Goal: Task Accomplishment & Management: Manage account settings

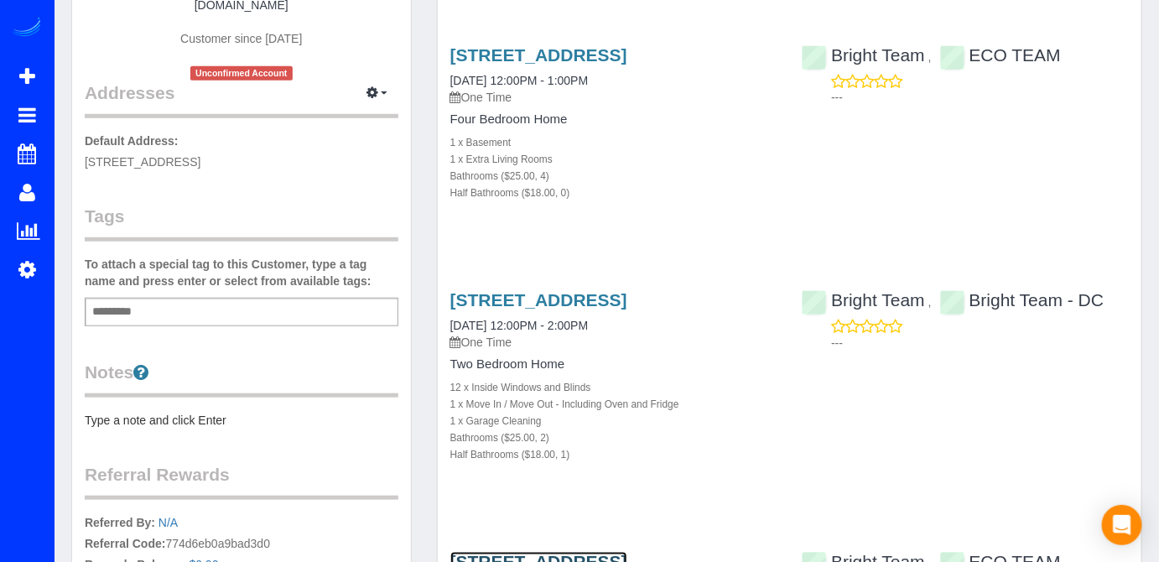
scroll to position [130, 0]
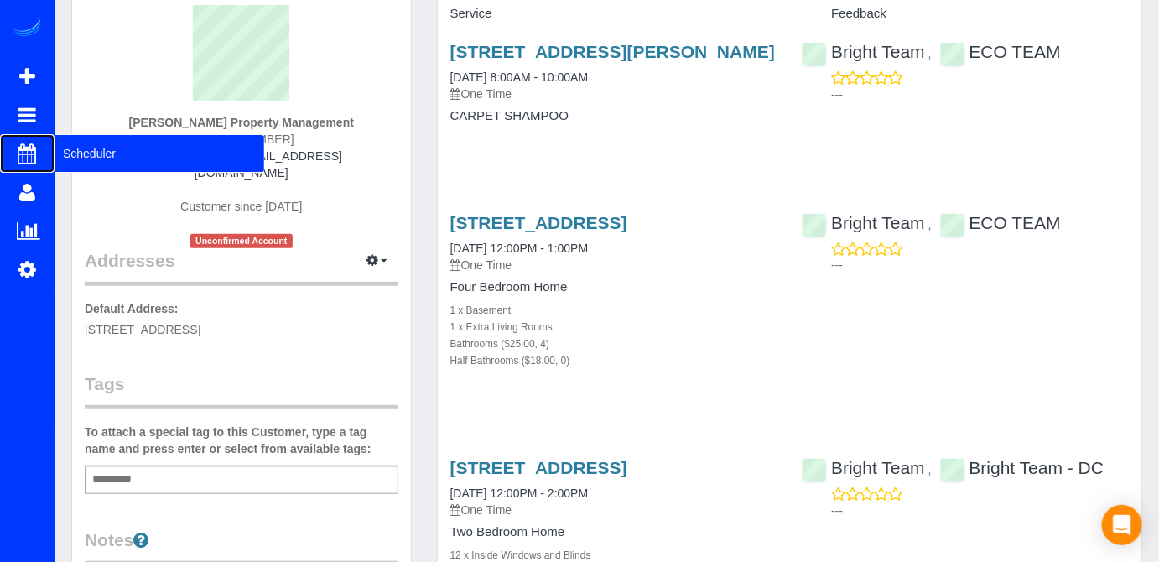
click at [69, 148] on span "Scheduler" at bounding box center [159, 153] width 210 height 39
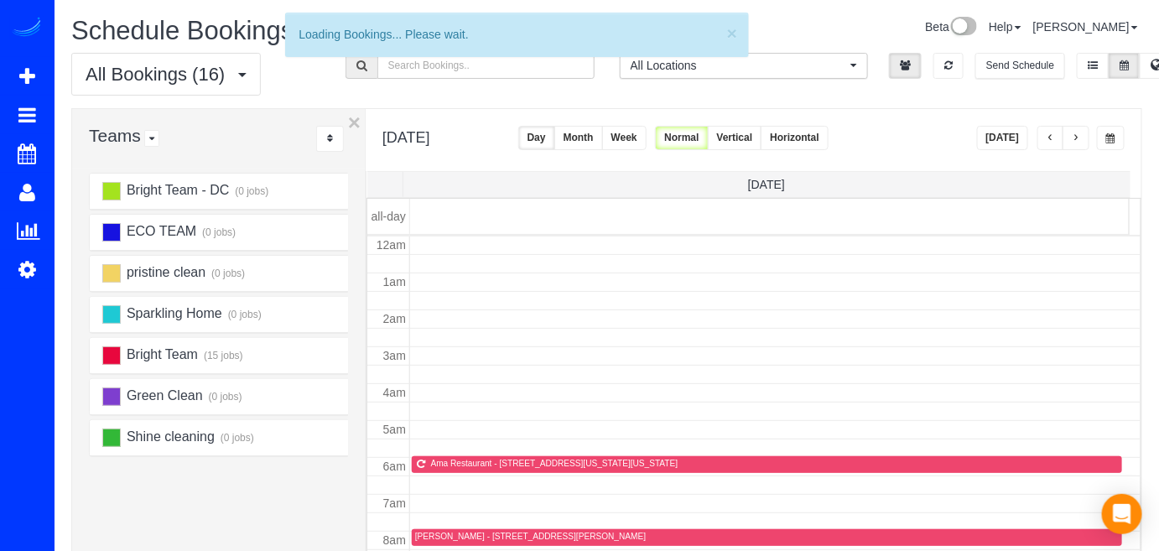
scroll to position [219, 0]
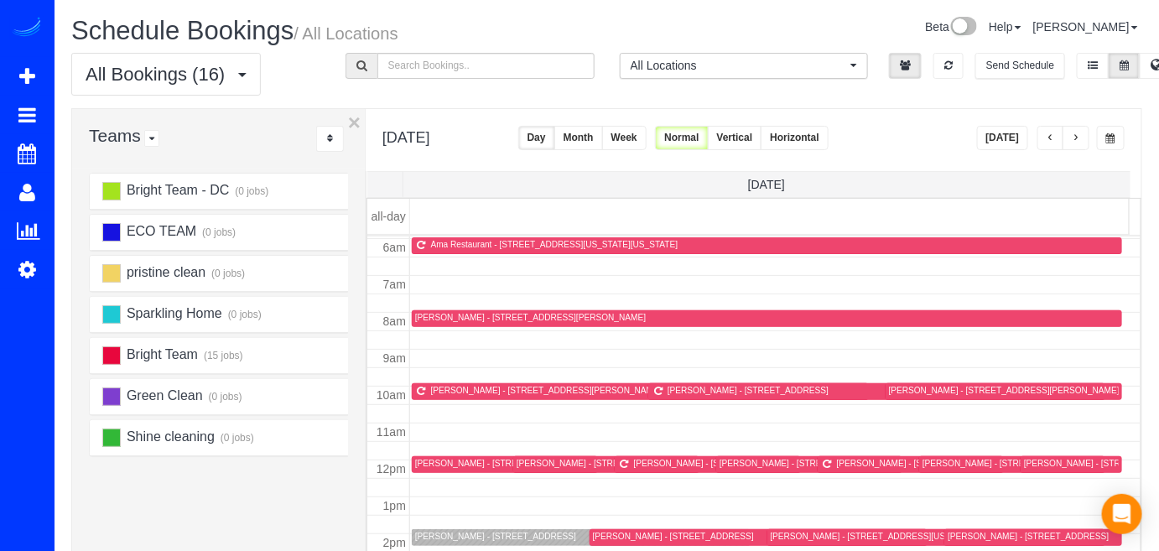
click at [1005, 127] on button "[DATE]" at bounding box center [1003, 138] width 52 height 24
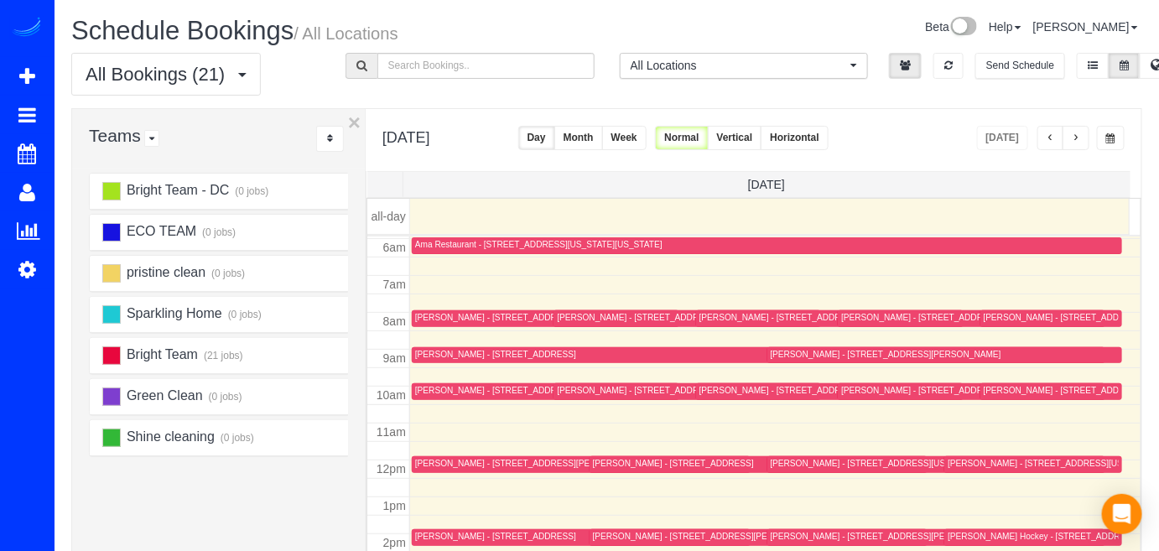
click at [1071, 137] on button "button" at bounding box center [1075, 138] width 27 height 24
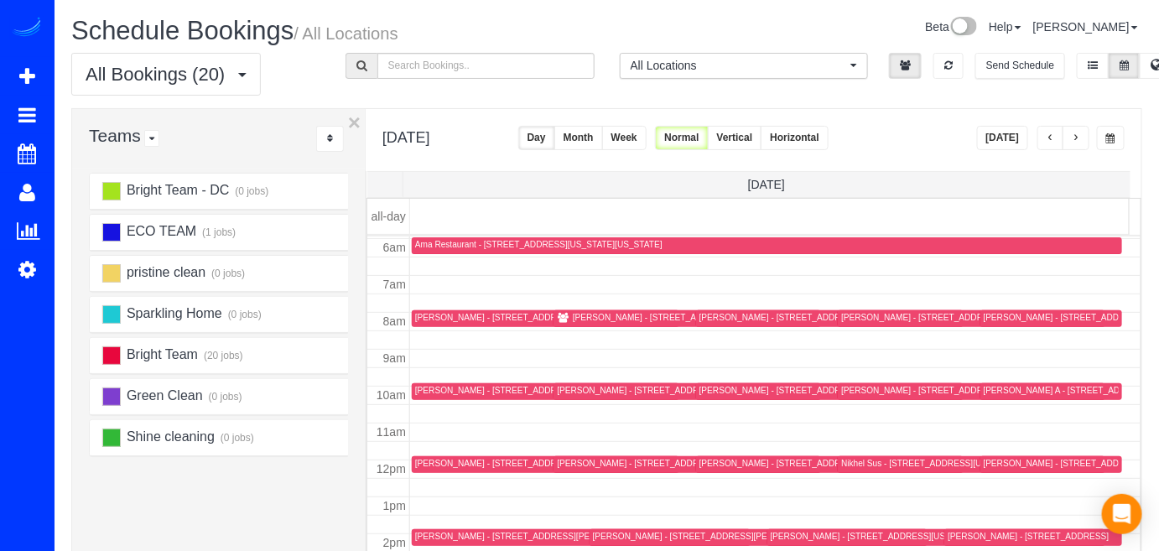
click at [1059, 141] on button "button" at bounding box center [1050, 138] width 27 height 24
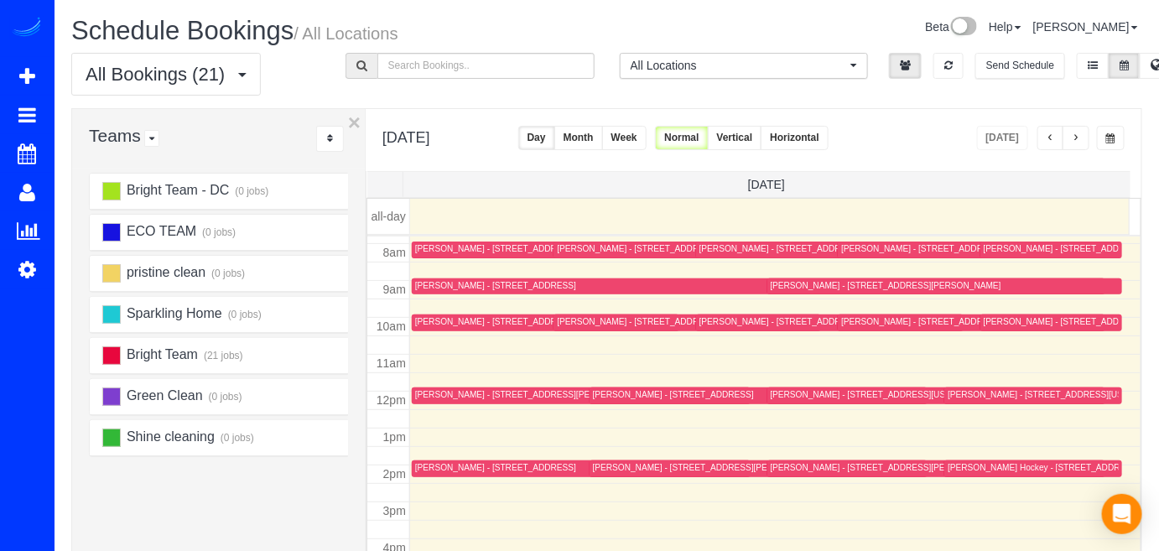
scroll to position [304, 0]
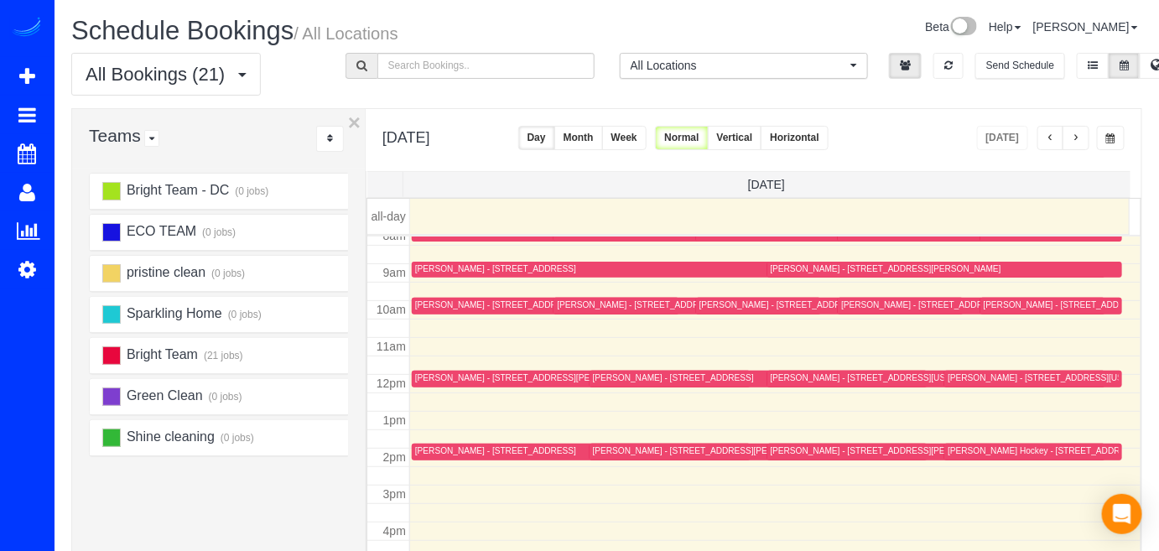
click at [1077, 139] on span "button" at bounding box center [1075, 138] width 8 height 10
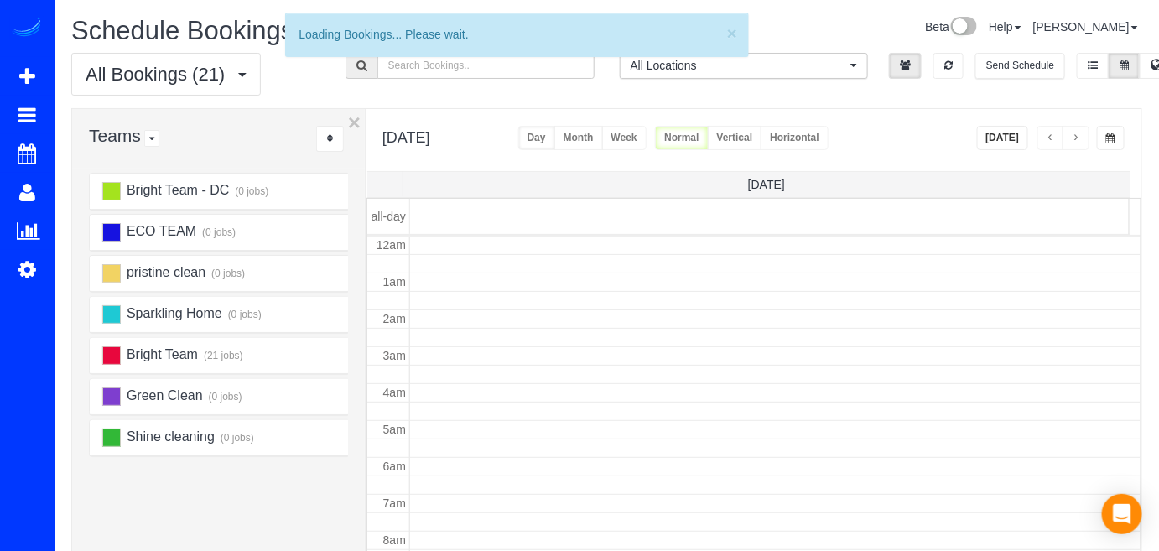
scroll to position [219, 0]
click at [1078, 137] on span "button" at bounding box center [1075, 138] width 8 height 10
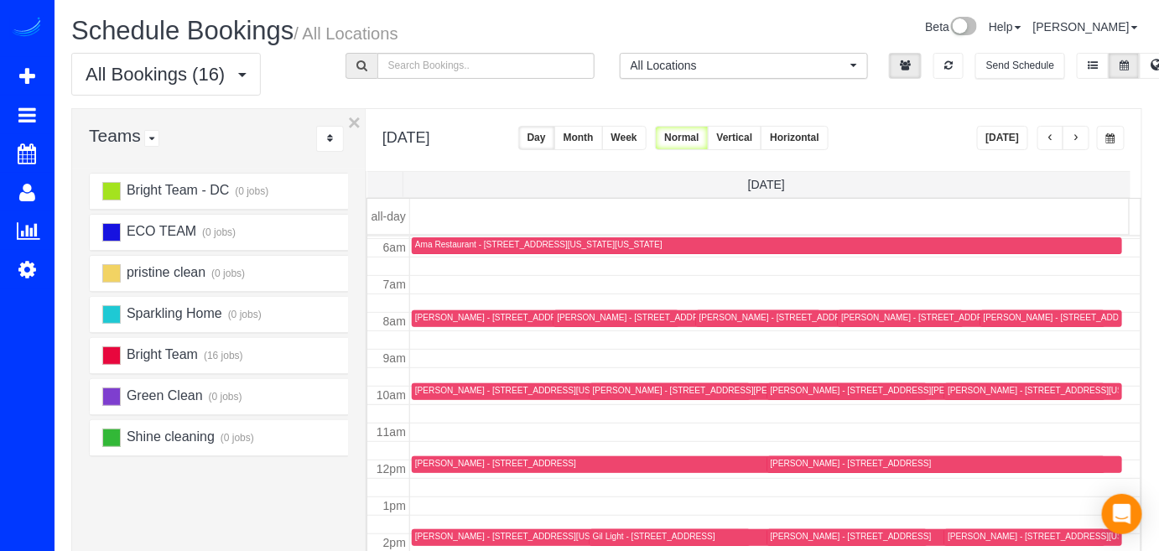
click at [1055, 126] on button "button" at bounding box center [1050, 138] width 27 height 24
click at [1076, 141] on span "button" at bounding box center [1075, 138] width 8 height 10
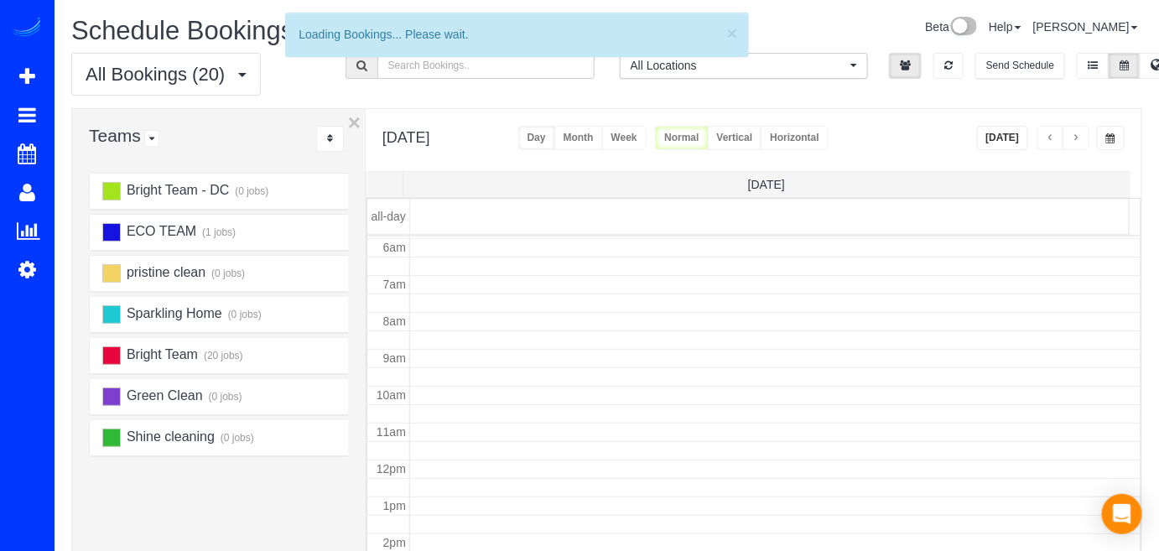
click at [1076, 141] on span "button" at bounding box center [1075, 138] width 8 height 10
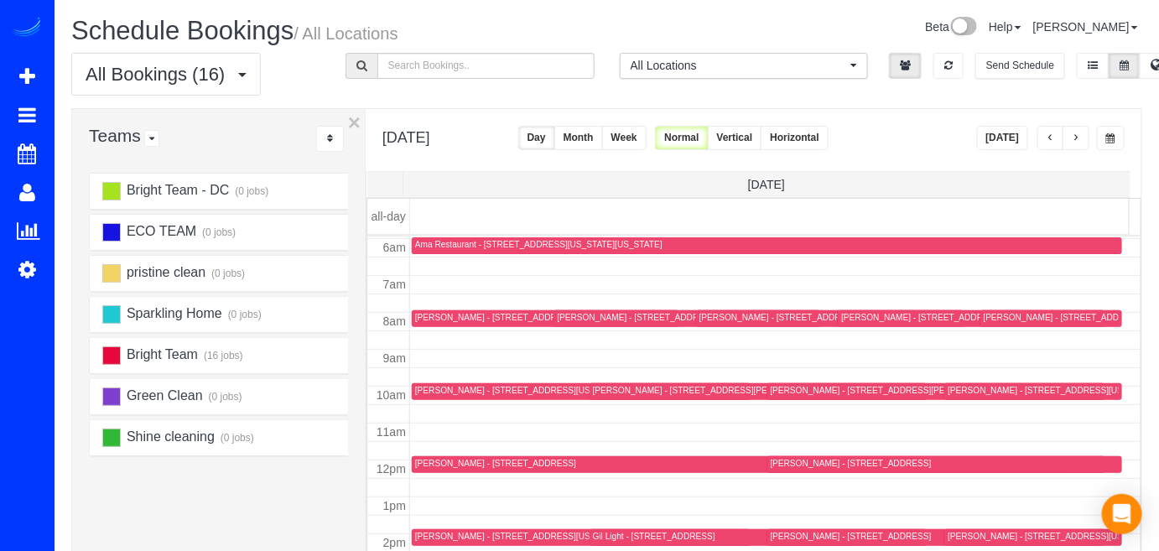
click at [1076, 141] on span "button" at bounding box center [1075, 138] width 8 height 10
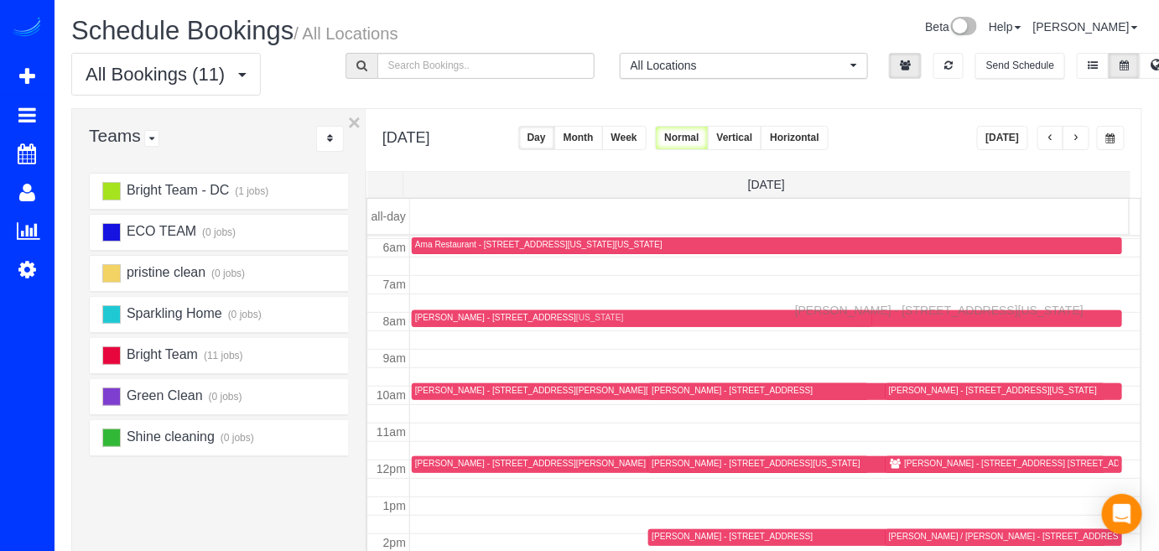
drag, startPoint x: 421, startPoint y: 533, endPoint x: 799, endPoint y: 308, distance: 440.3
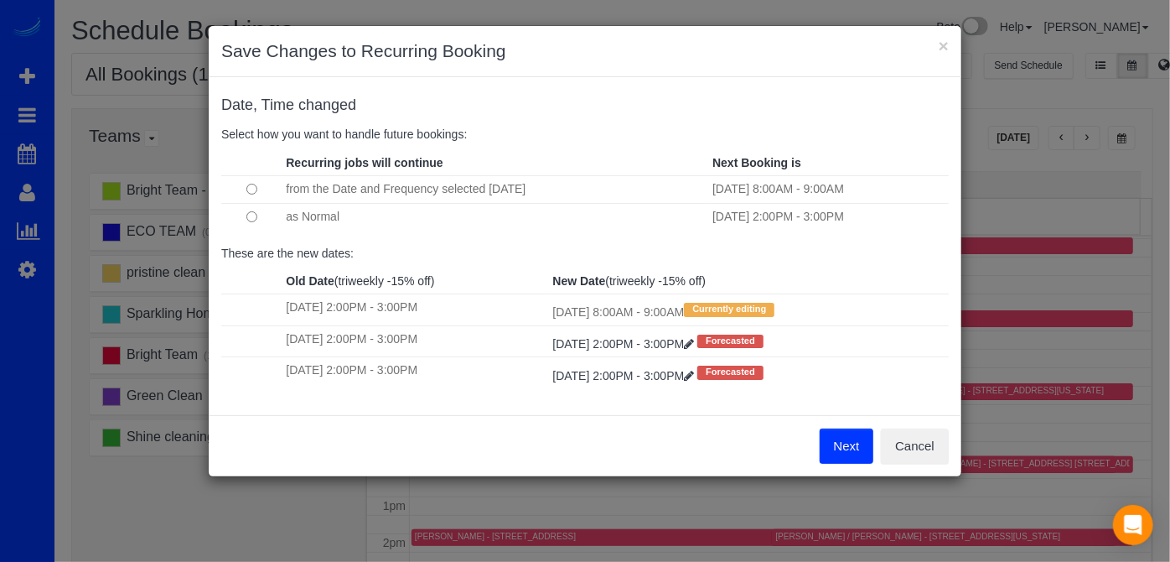
click at [849, 449] on button "Next" at bounding box center [847, 445] width 54 height 35
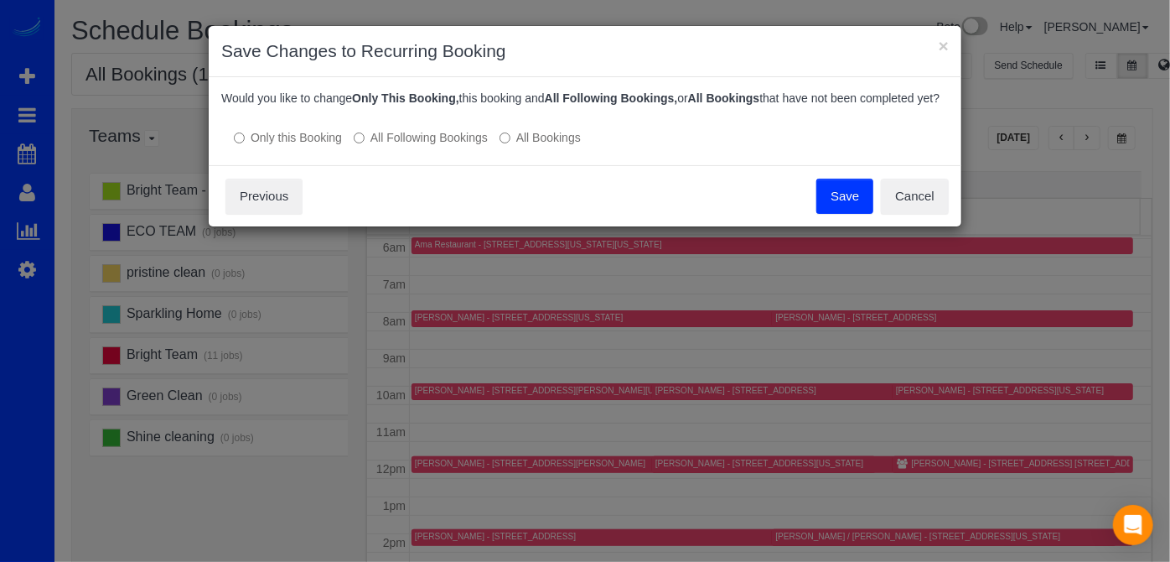
click at [841, 214] on button "Save" at bounding box center [845, 196] width 57 height 35
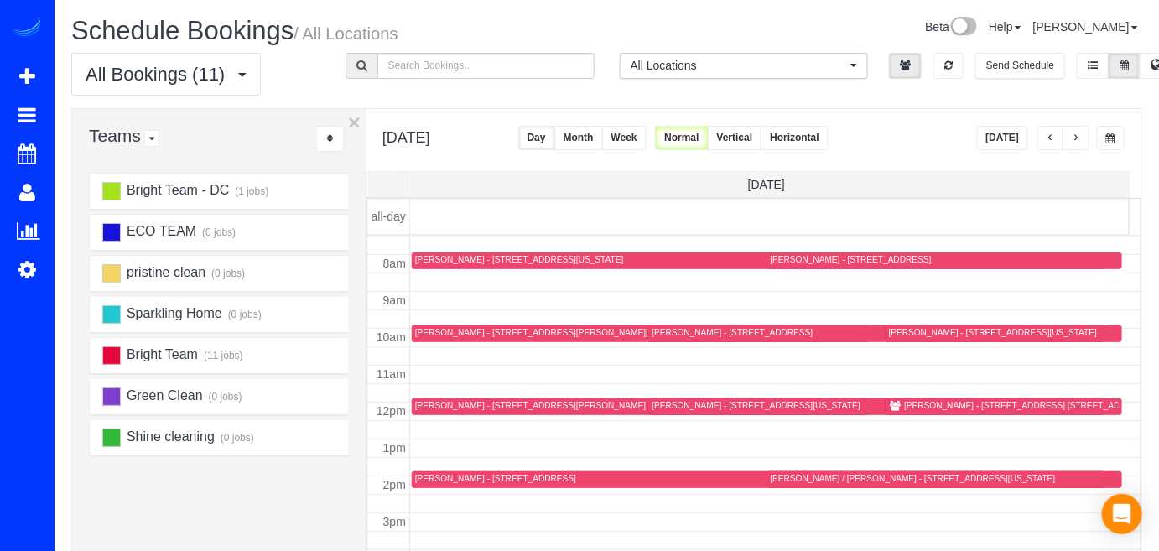
scroll to position [254, 0]
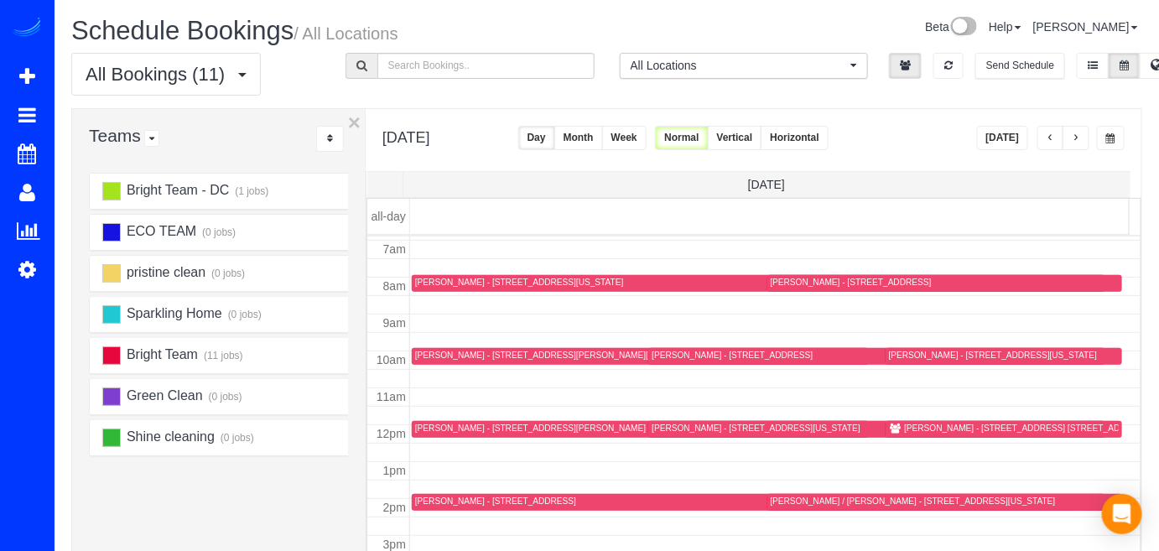
click at [1009, 141] on button "[DATE]" at bounding box center [1003, 138] width 52 height 24
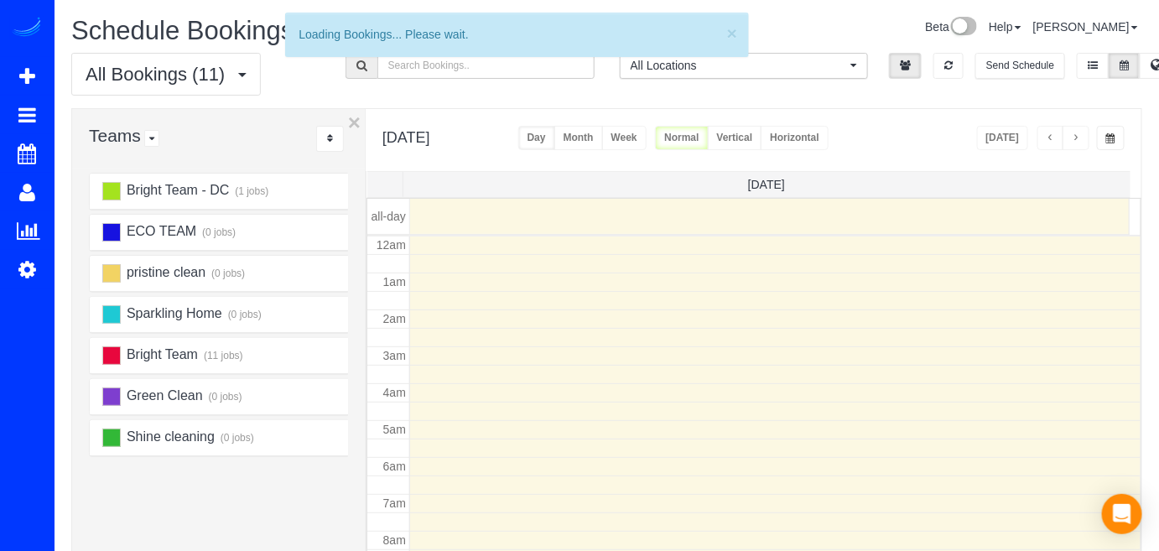
scroll to position [219, 0]
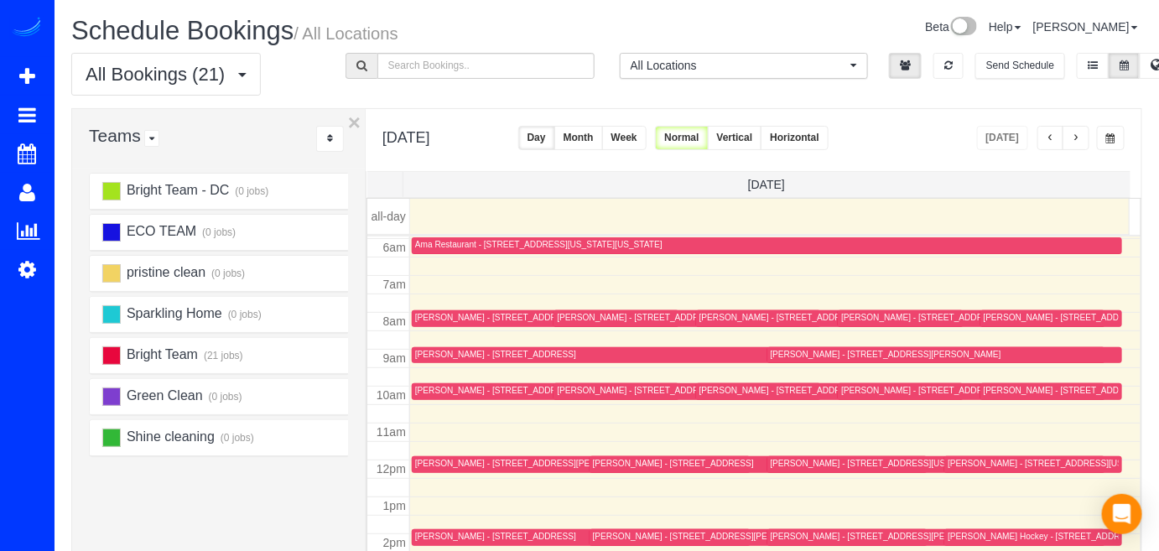
click at [1082, 140] on button "button" at bounding box center [1075, 138] width 27 height 24
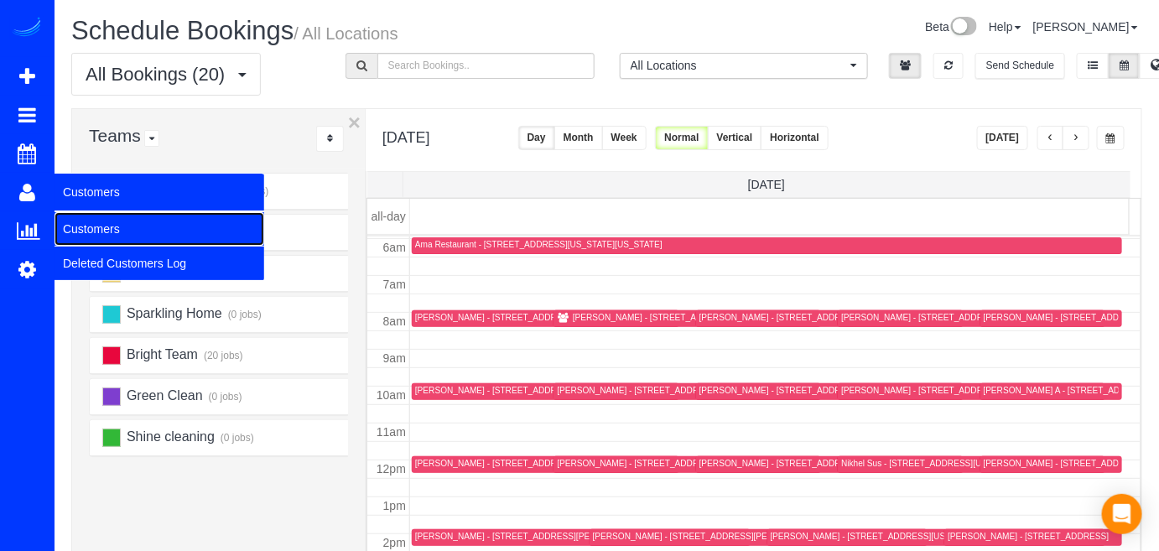
click at [75, 229] on link "Customers" at bounding box center [159, 229] width 210 height 34
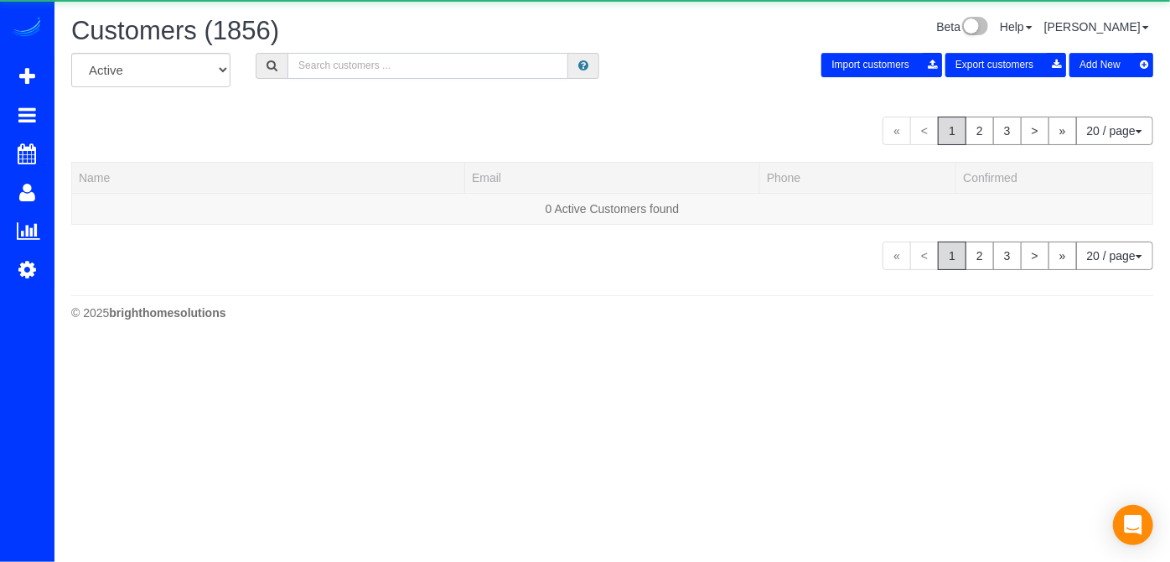
click at [382, 74] on input "text" at bounding box center [428, 66] width 281 height 26
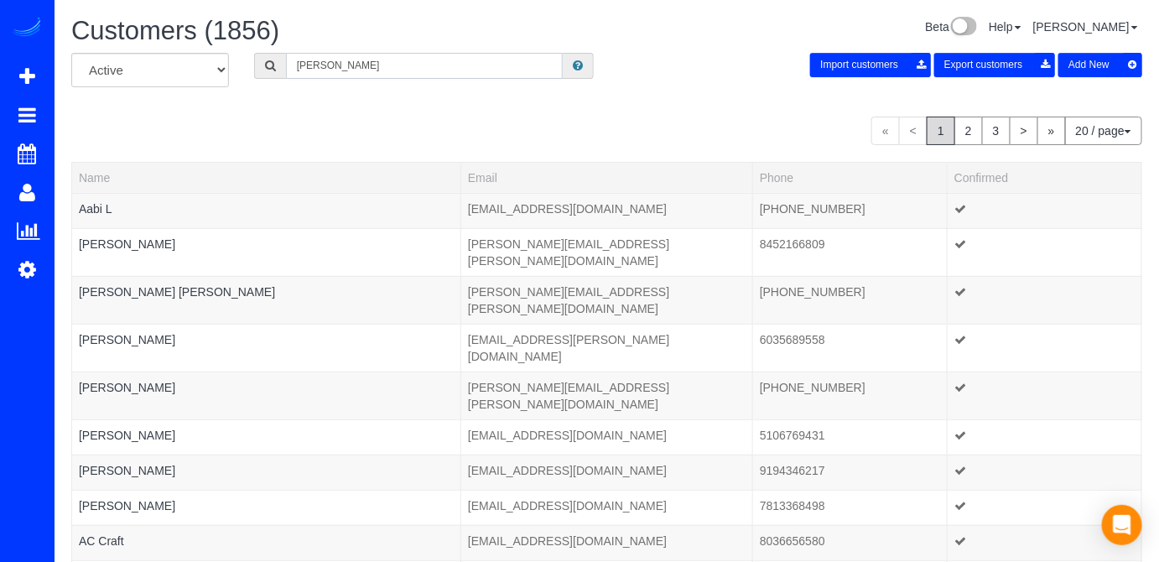
type input "Brian Meiggs"
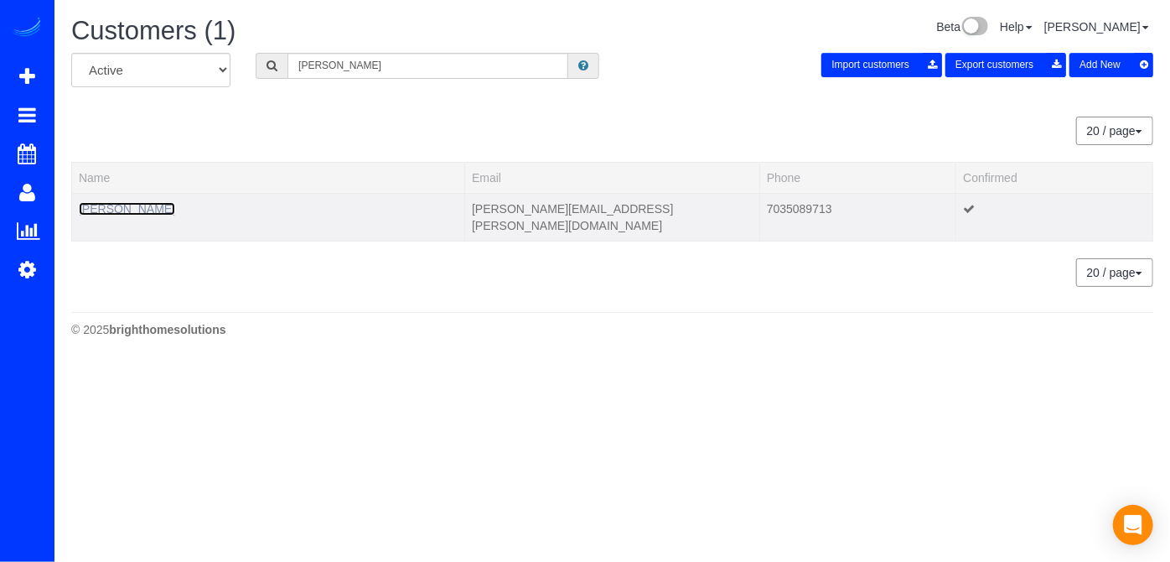
click at [101, 211] on link "Brian Meiggs" at bounding box center [127, 208] width 96 height 13
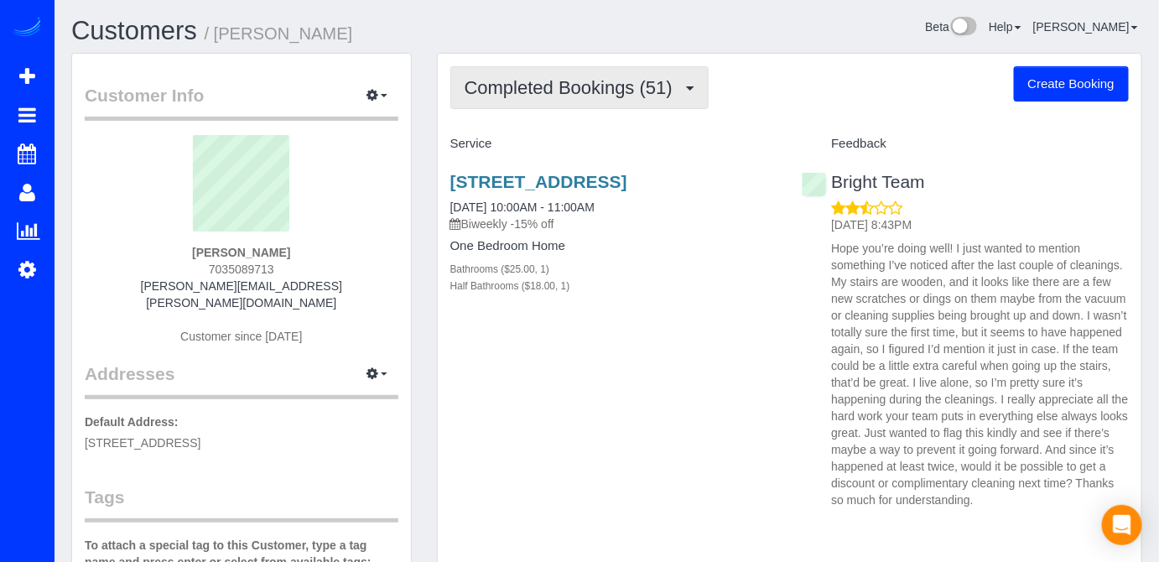
click at [597, 92] on span "Completed Bookings (51)" at bounding box center [572, 87] width 216 height 21
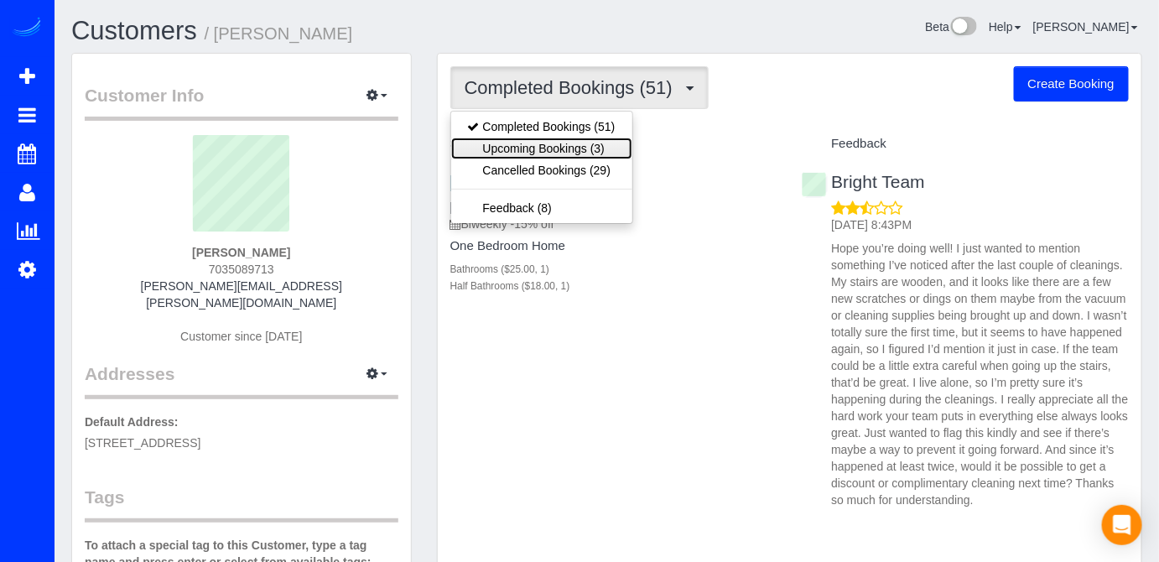
click at [565, 143] on link "Upcoming Bookings (3)" at bounding box center [541, 148] width 181 height 22
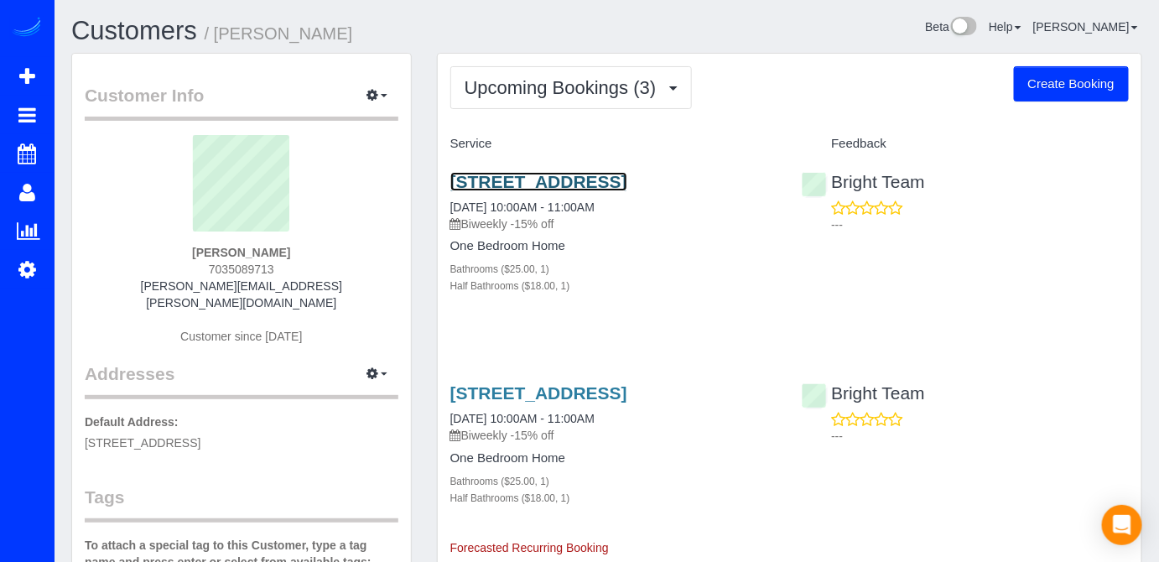
click at [541, 179] on link "3134 Sleepy Hollow Rd,, Falls Church, VA 22042" at bounding box center [538, 181] width 177 height 19
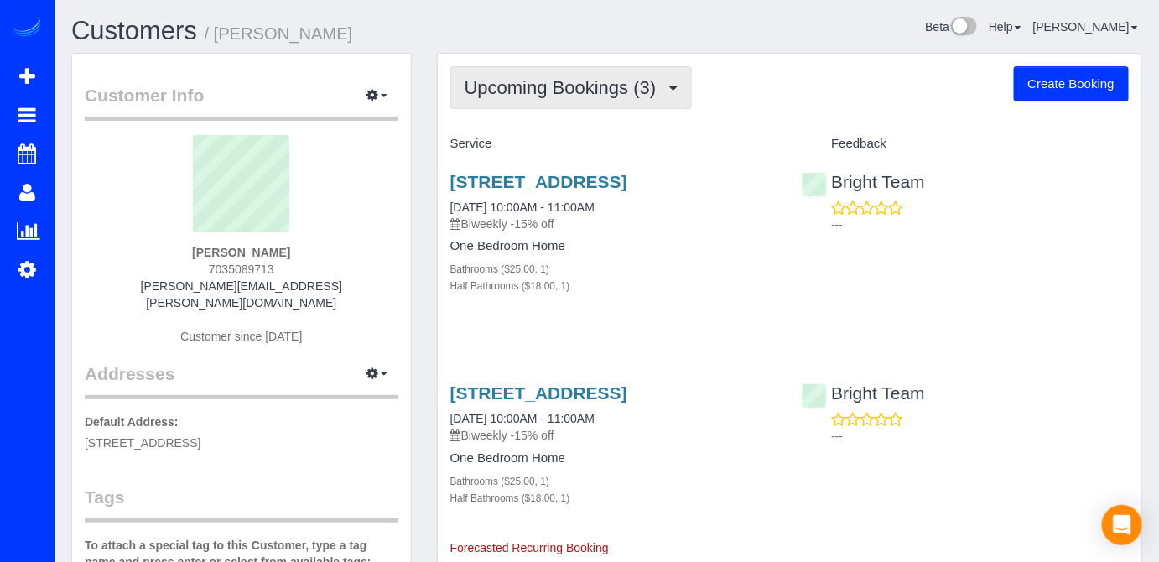
click at [542, 95] on span "Upcoming Bookings (3)" at bounding box center [564, 87] width 200 height 21
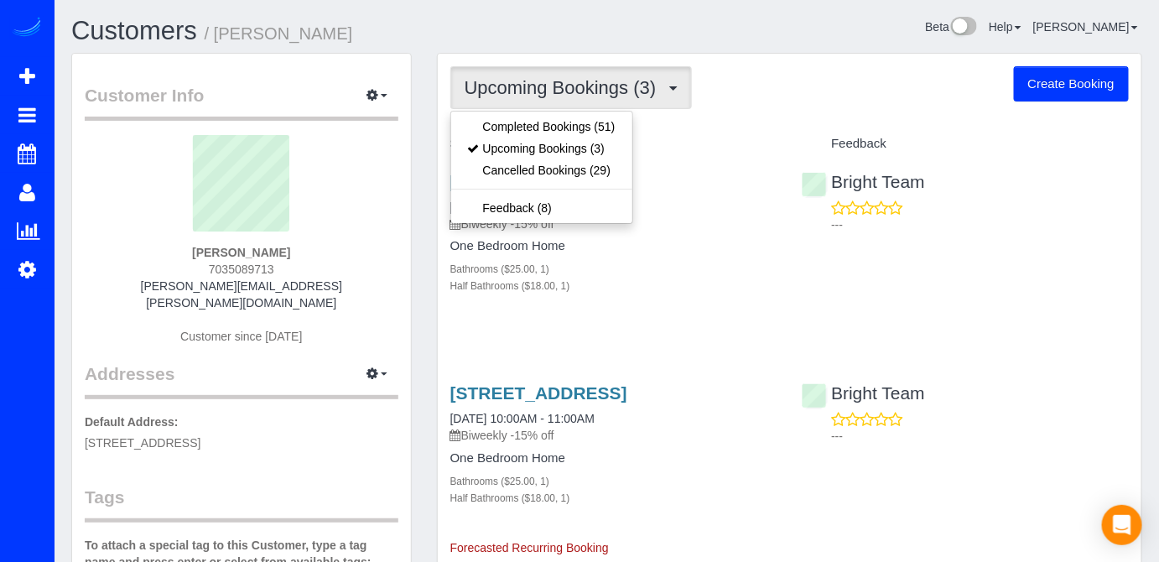
click at [702, 145] on h4 "Service" at bounding box center [613, 144] width 327 height 14
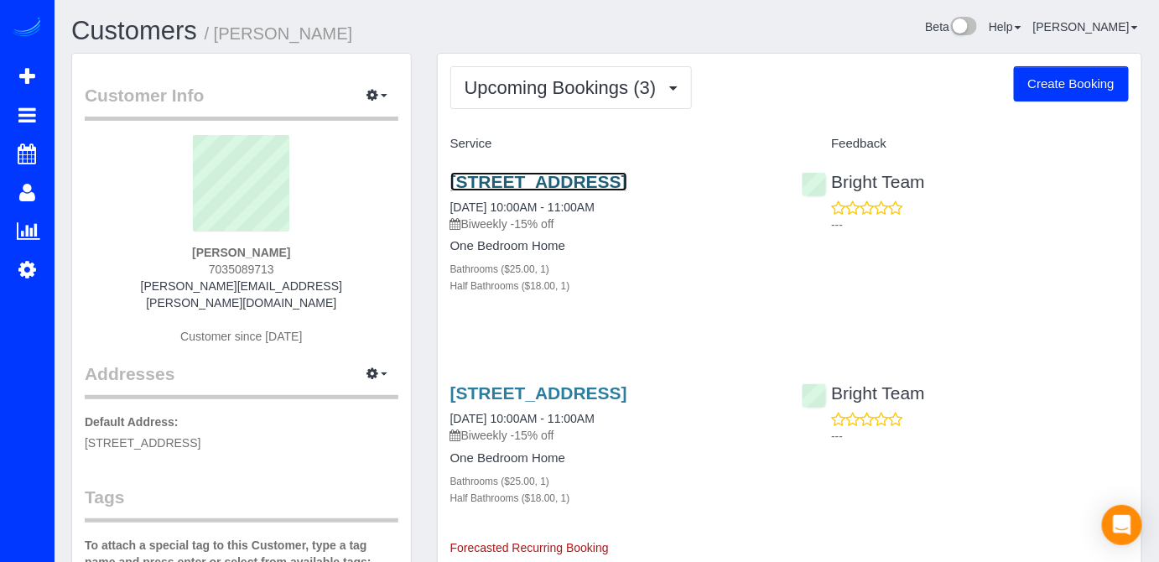
click at [624, 172] on link "3134 Sleepy Hollow Rd,, Falls Church, VA 22042" at bounding box center [538, 181] width 177 height 19
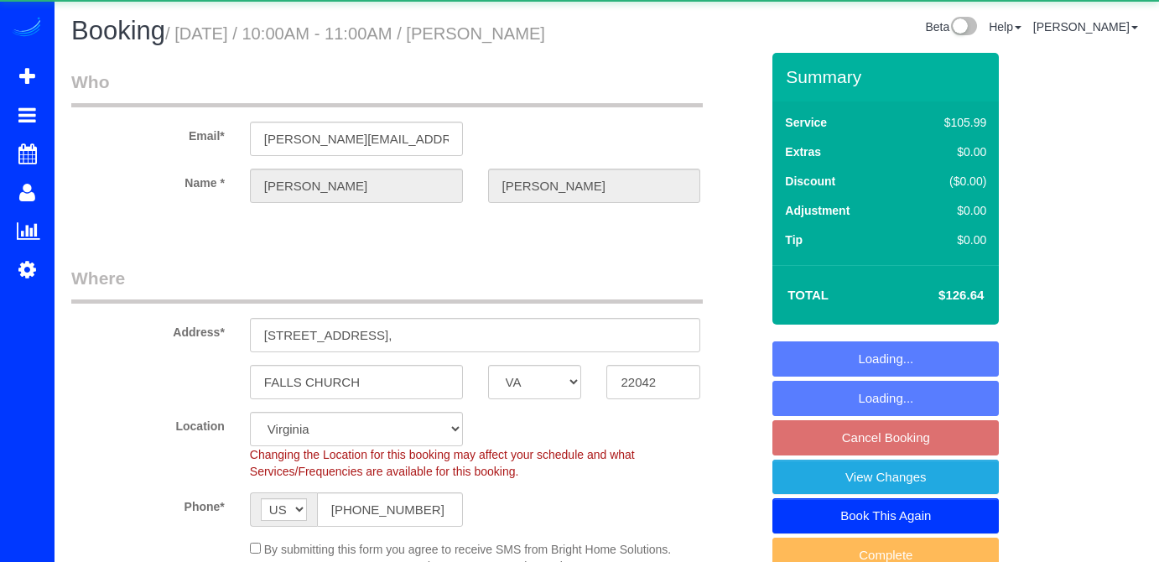
select select "VA"
select select "1"
select select "spot22"
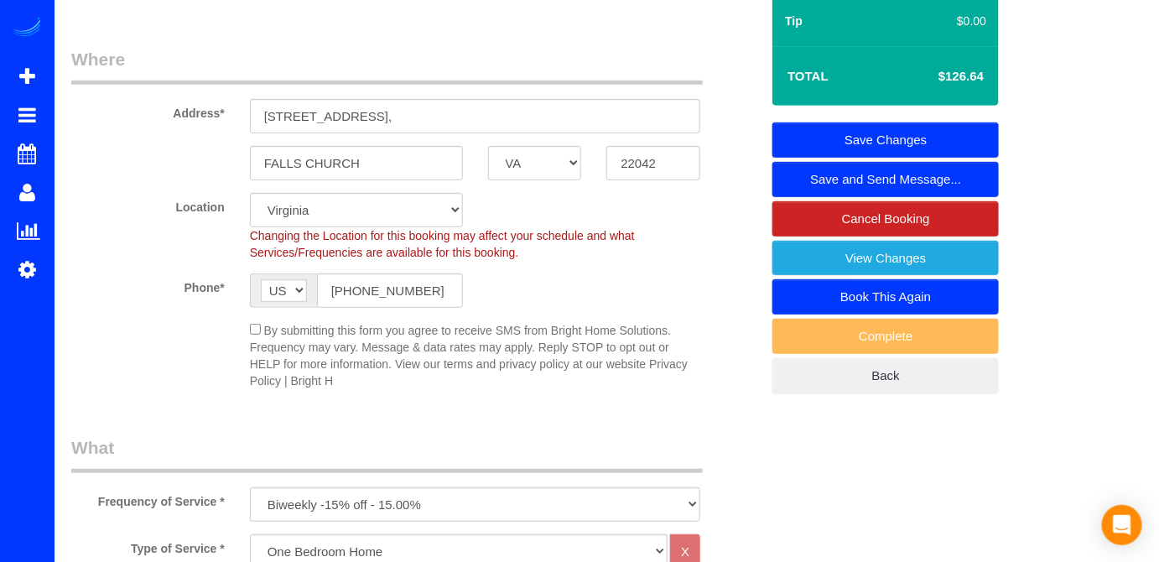
scroll to position [228, 0]
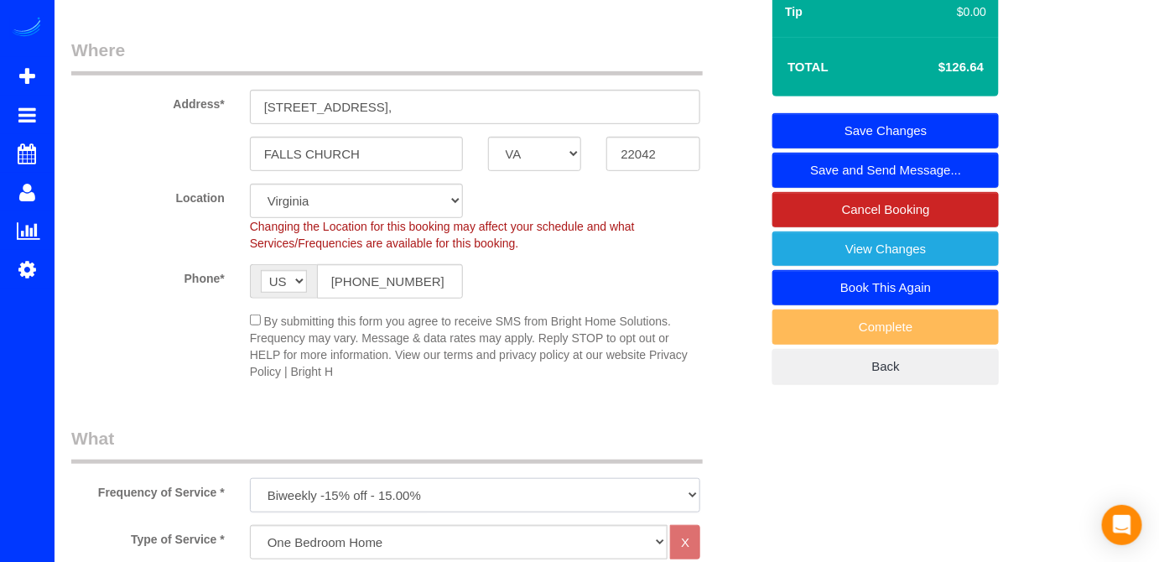
click at [319, 483] on select "Every Three Months triweekly -15% off - 15.00% Biweekly -20% off - 20.00% Month…" at bounding box center [475, 495] width 451 height 34
select select "object:771"
click at [250, 478] on select "Every Three Months triweekly -15% off - 15.00% Biweekly -20% off - 20.00% Month…" at bounding box center [475, 495] width 451 height 34
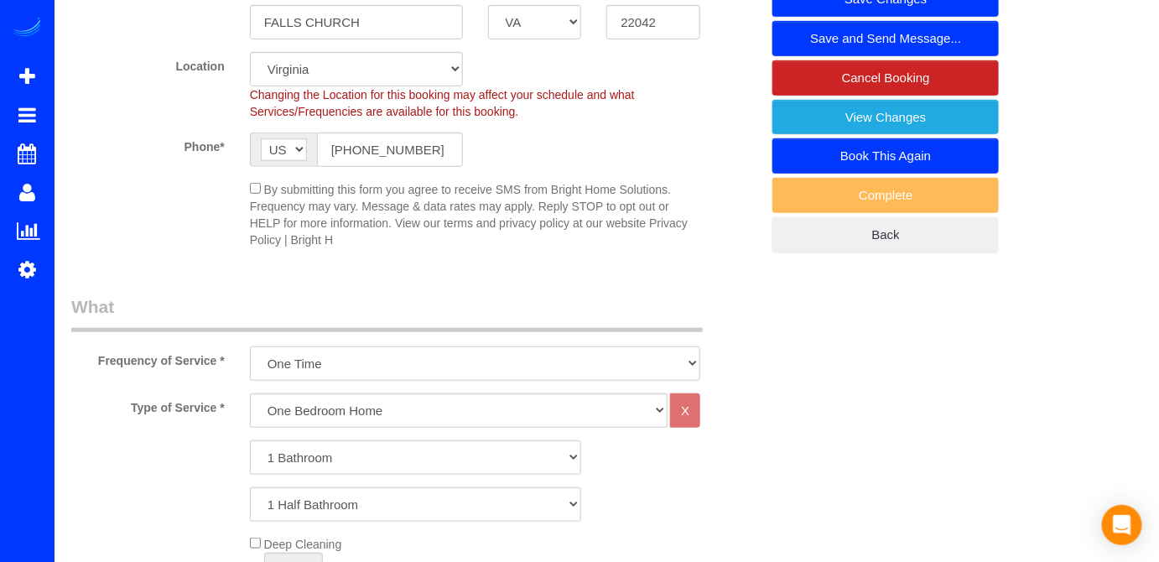
scroll to position [381, 0]
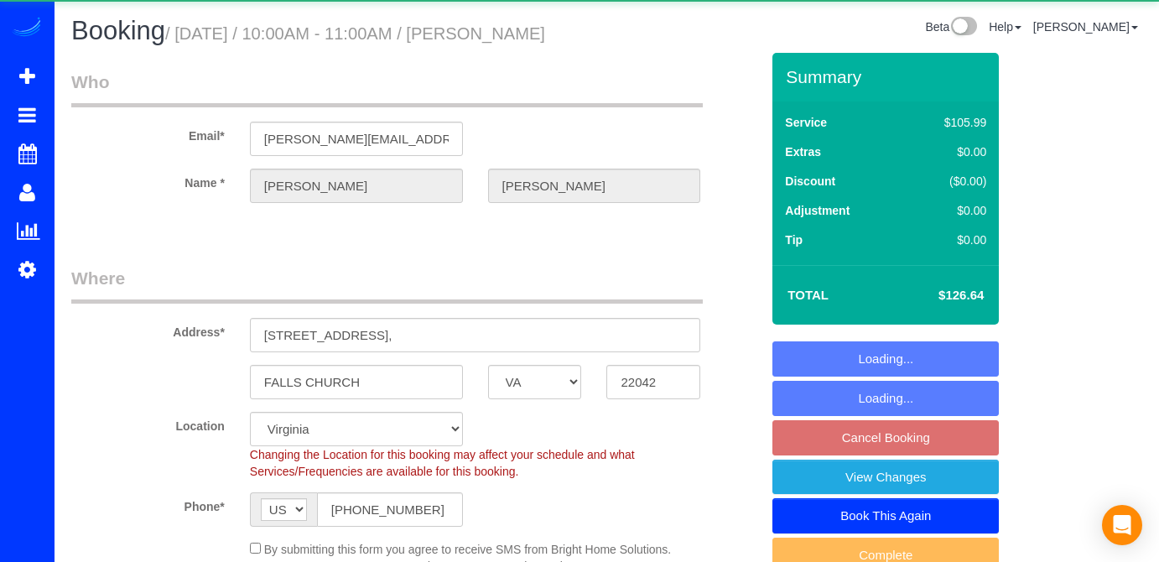
select select "VA"
select select "1"
select select "spot22"
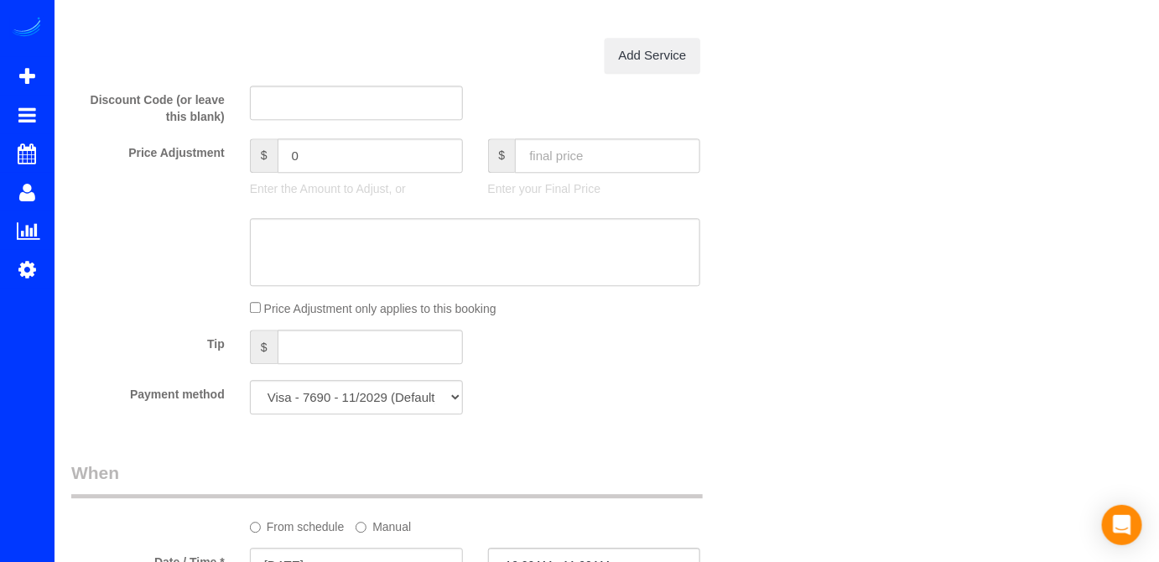
scroll to position [1143, 0]
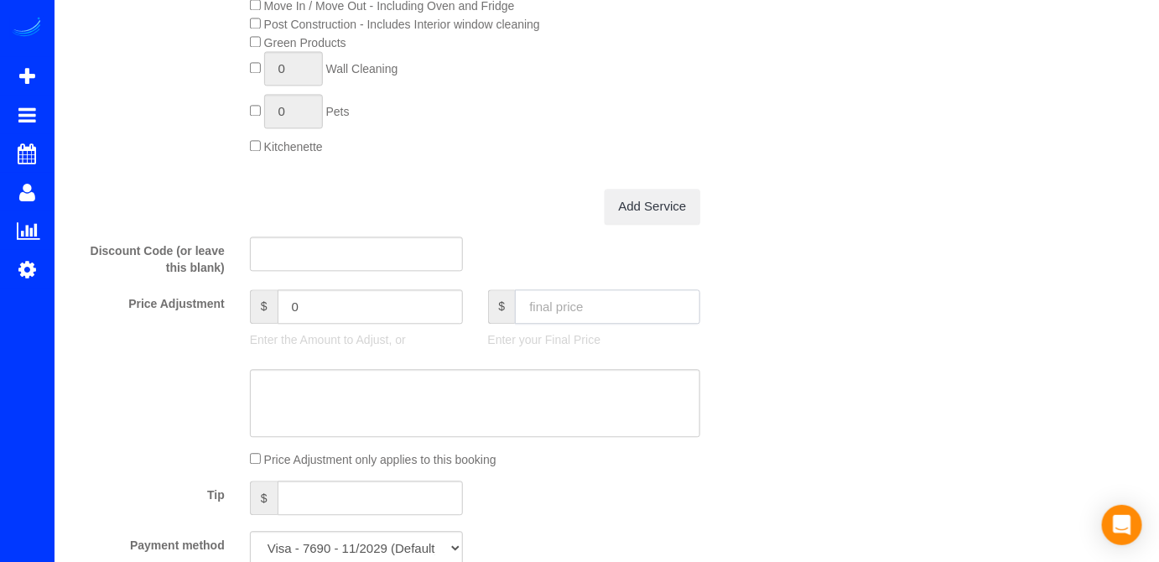
click at [557, 308] on input "text" at bounding box center [607, 306] width 185 height 34
type input "110.76"
type input "-15.88"
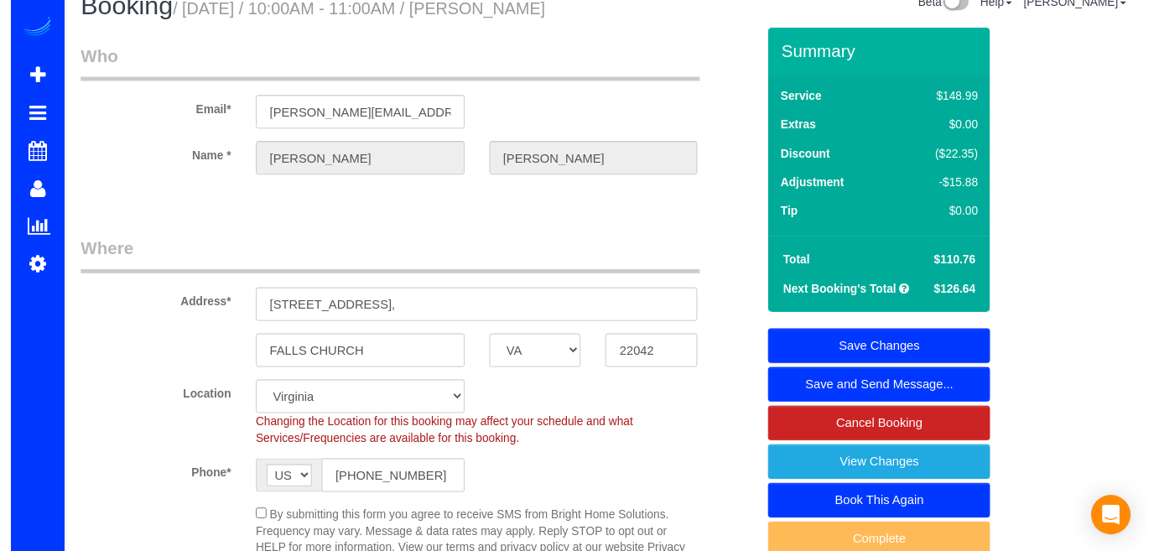
scroll to position [0, 0]
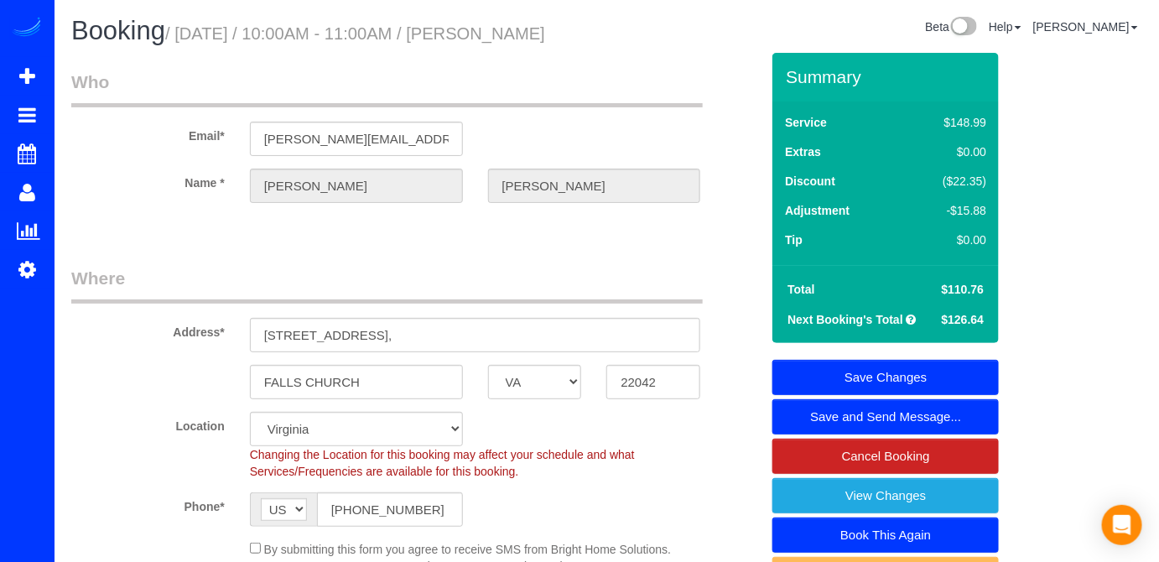
click at [852, 378] on link "Save Changes" at bounding box center [885, 377] width 226 height 35
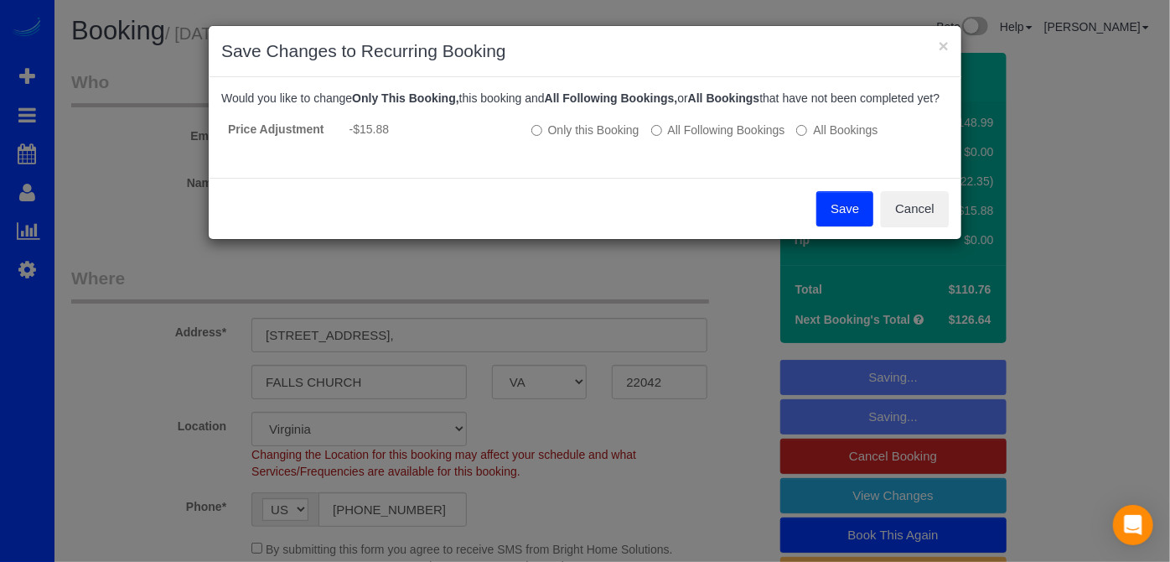
click at [824, 217] on button "Save" at bounding box center [845, 208] width 57 height 35
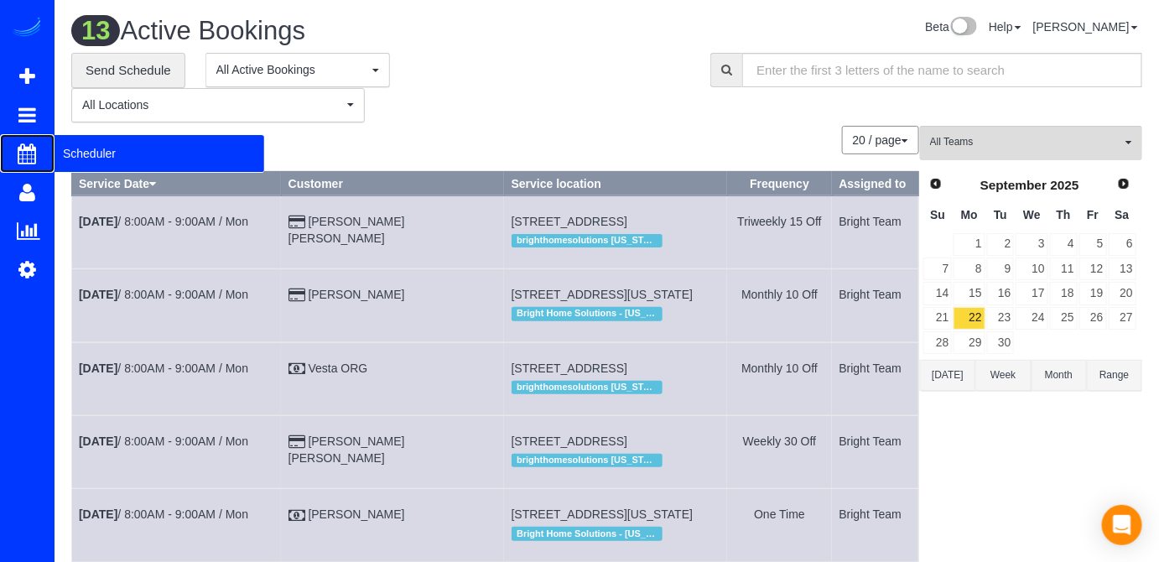
click at [80, 152] on span "Scheduler" at bounding box center [159, 153] width 210 height 39
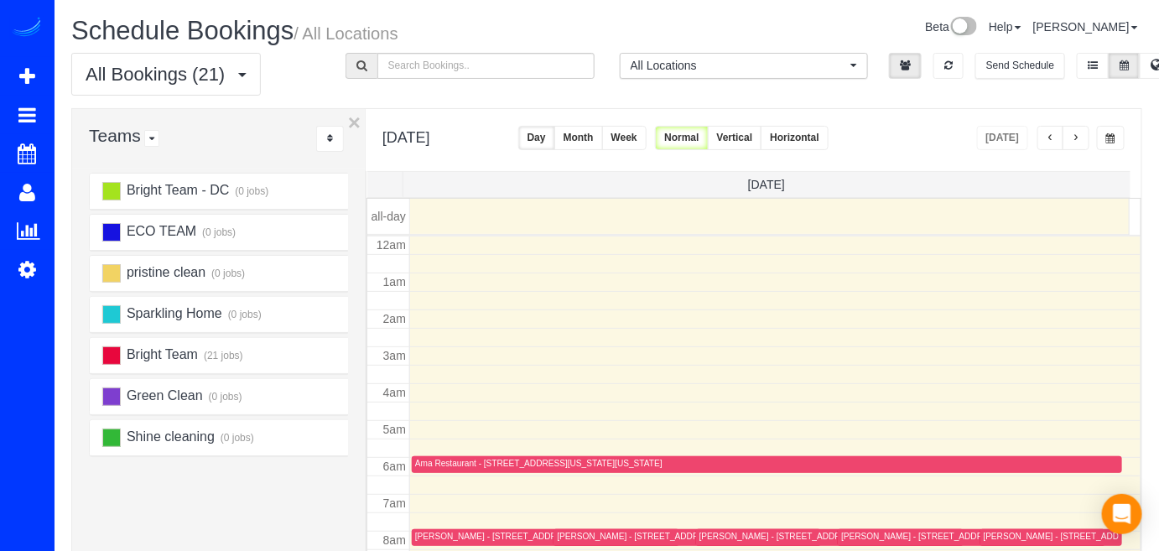
scroll to position [219, 0]
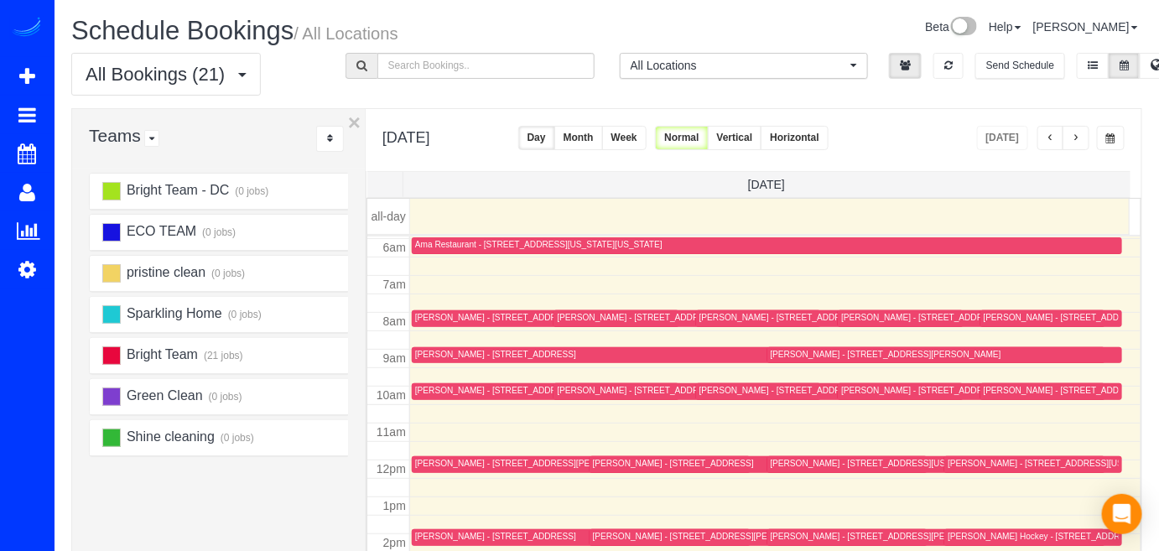
drag, startPoint x: 685, startPoint y: 138, endPoint x: 703, endPoint y: 136, distance: 18.6
click at [646, 137] on button "Week" at bounding box center [624, 138] width 44 height 24
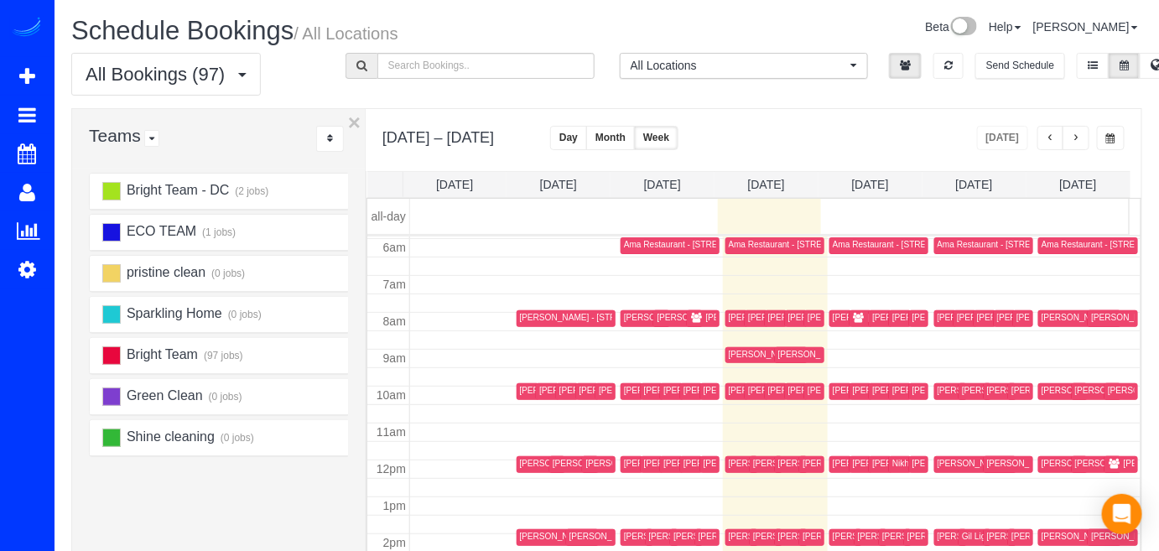
click at [1082, 143] on button "button" at bounding box center [1075, 138] width 27 height 24
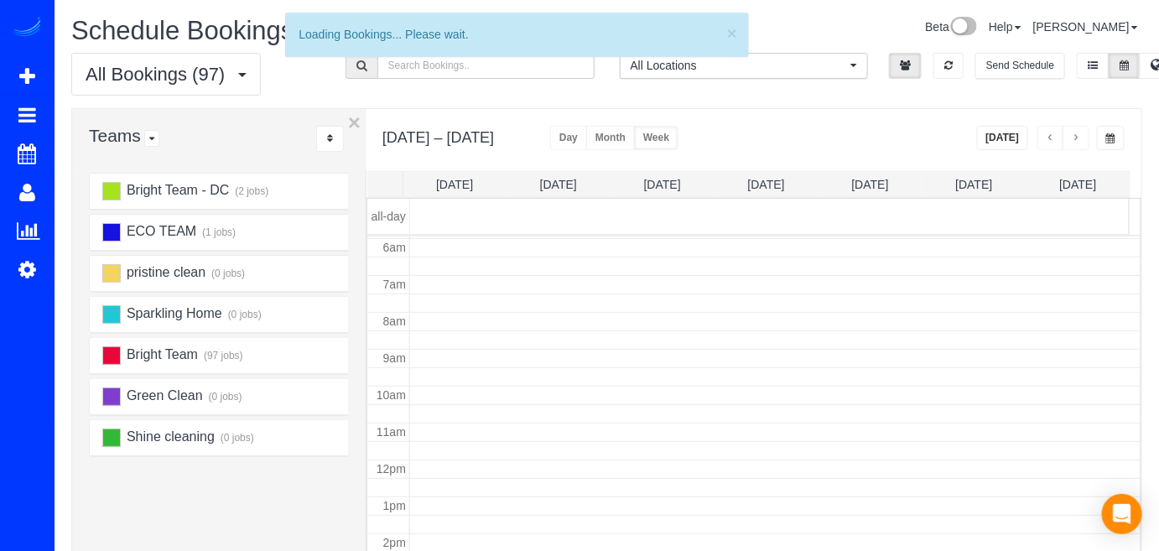
click at [1087, 139] on button "button" at bounding box center [1075, 138] width 27 height 24
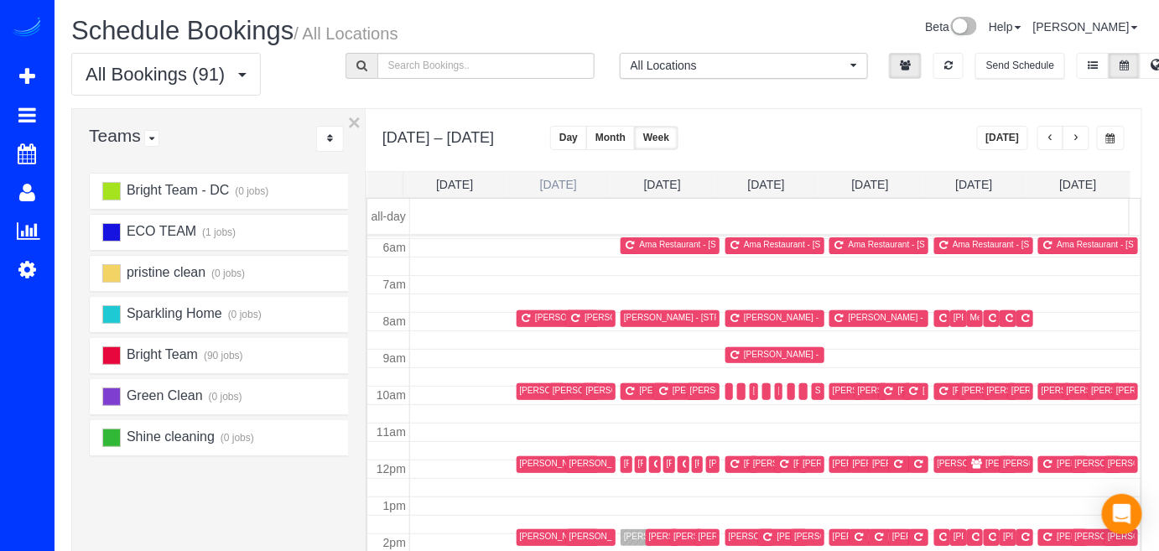
click at [545, 181] on link "[DATE]" at bounding box center [558, 184] width 37 height 13
